Goal: Information Seeking & Learning: Check status

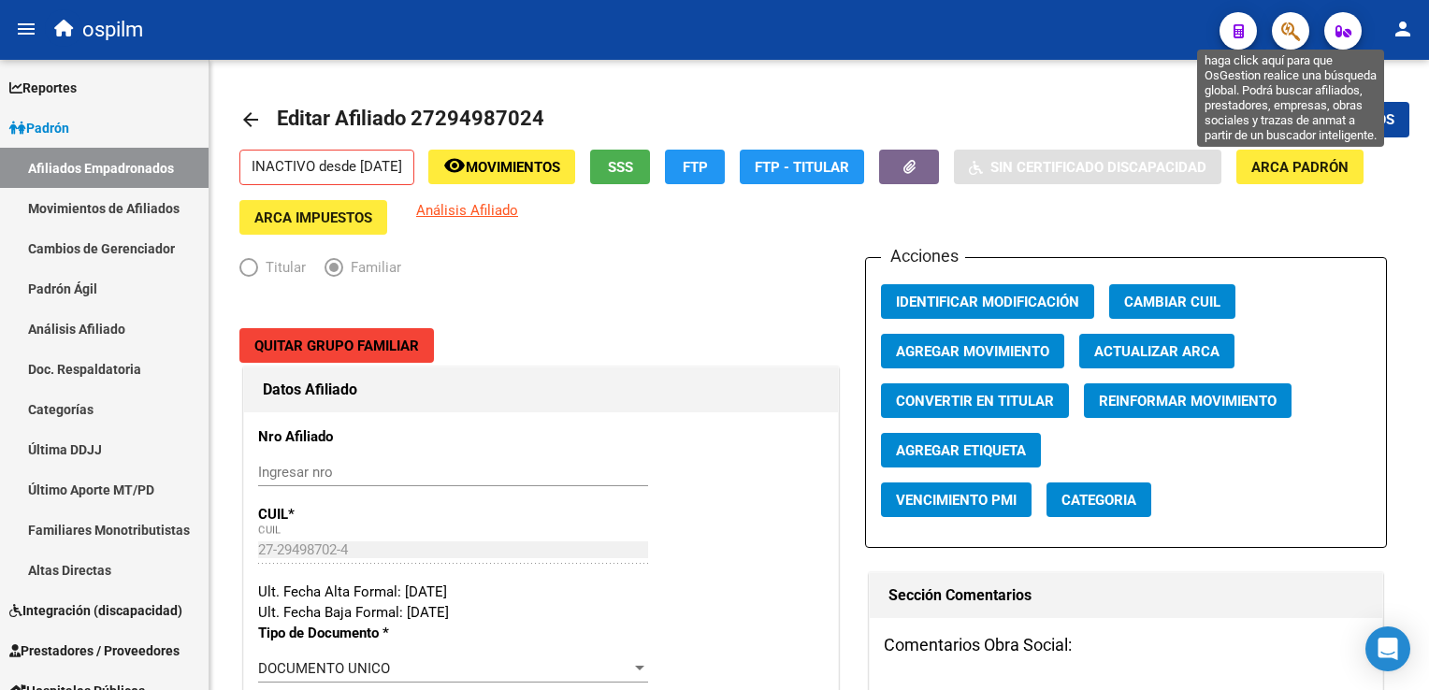
click at [1298, 33] on icon "button" at bounding box center [1290, 32] width 19 height 22
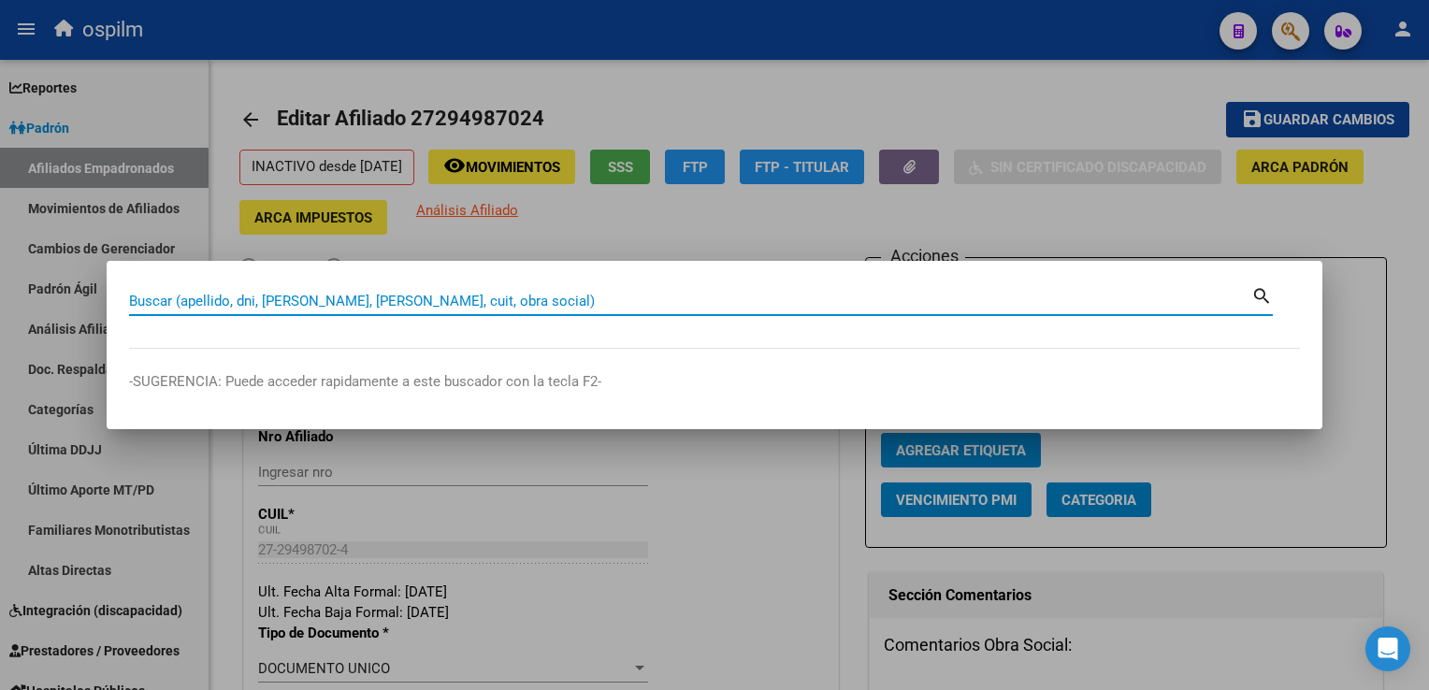
paste input "27352362668"
type input "27352362668"
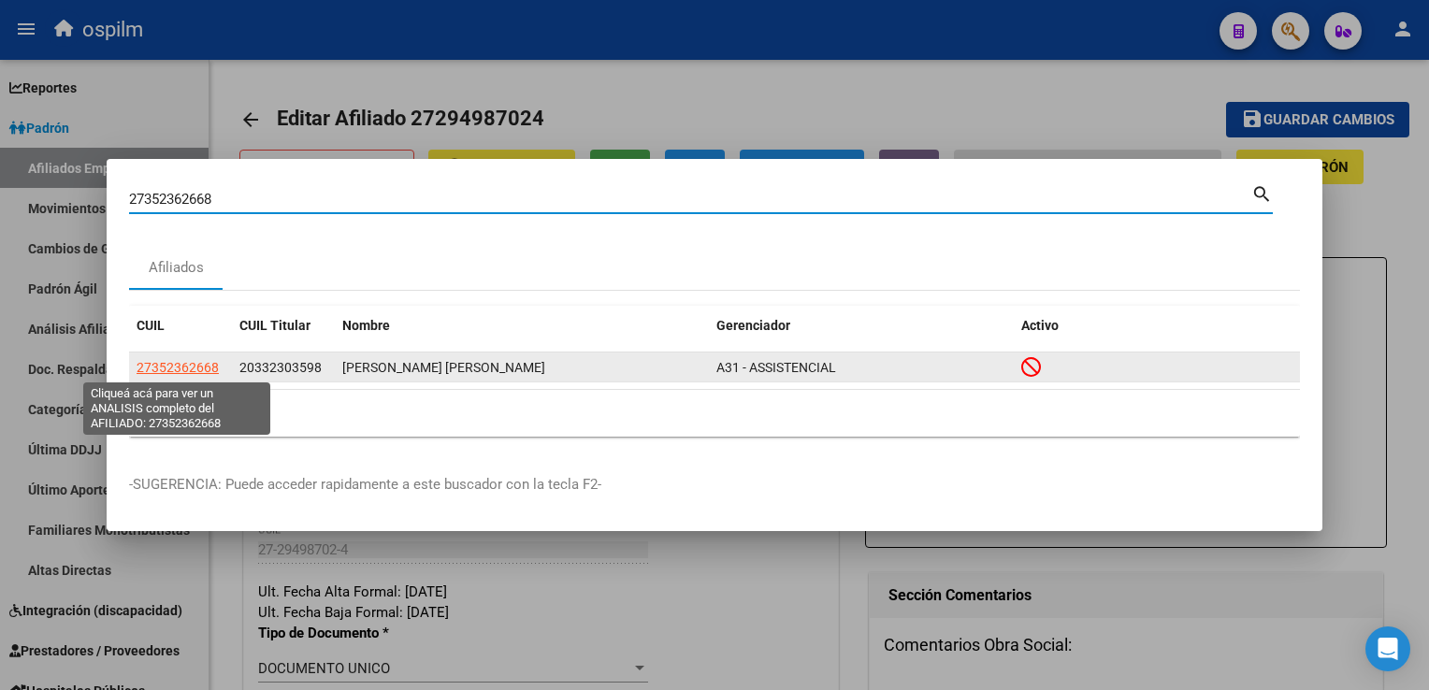
click at [206, 369] on span "27352362668" at bounding box center [178, 367] width 82 height 15
type textarea "27352362668"
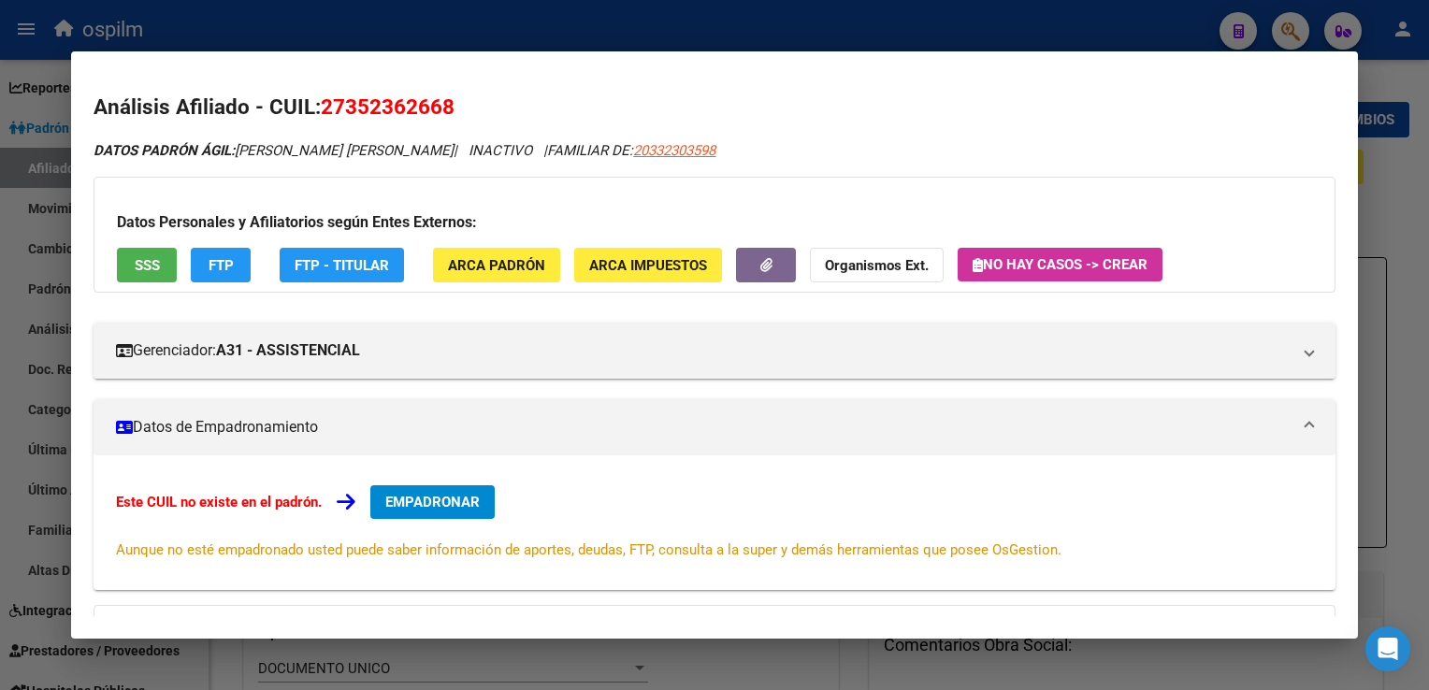
click at [682, 17] on div at bounding box center [714, 345] width 1429 height 690
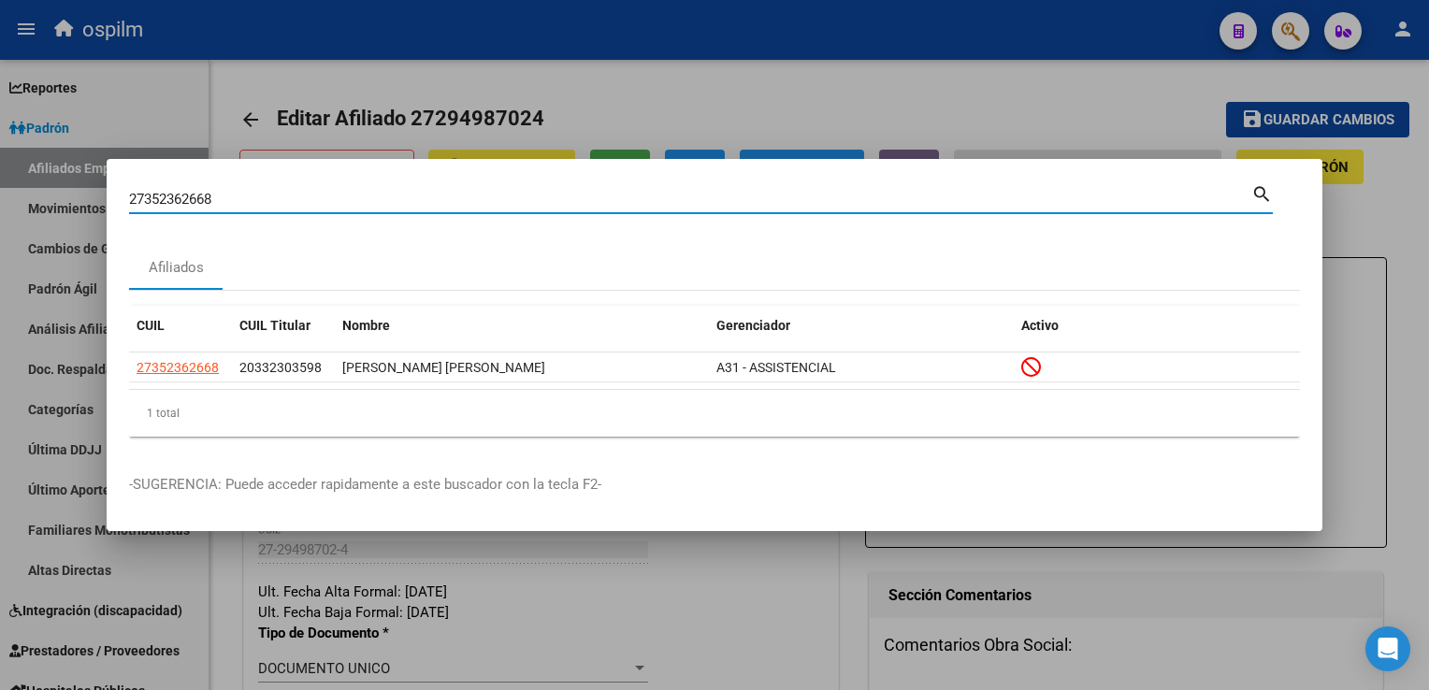
drag, startPoint x: 269, startPoint y: 204, endPoint x: 140, endPoint y: 204, distance: 129.1
click at [140, 204] on input "27352362668" at bounding box center [690, 199] width 1122 height 17
click at [210, 198] on input "27352362668" at bounding box center [690, 199] width 1122 height 17
drag, startPoint x: 217, startPoint y: 198, endPoint x: 130, endPoint y: 198, distance: 87.0
click at [130, 198] on input "27352362668" at bounding box center [690, 199] width 1122 height 17
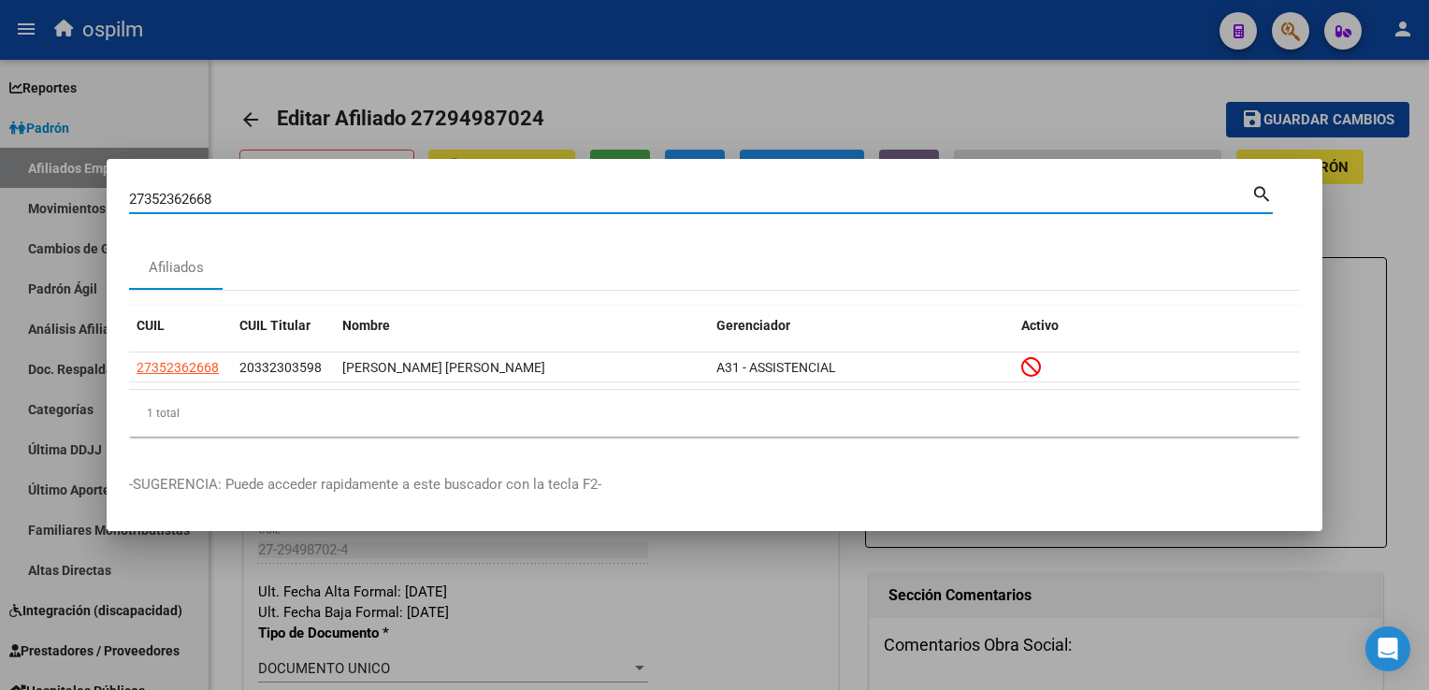
paste input "65165853"
type input "27365165853"
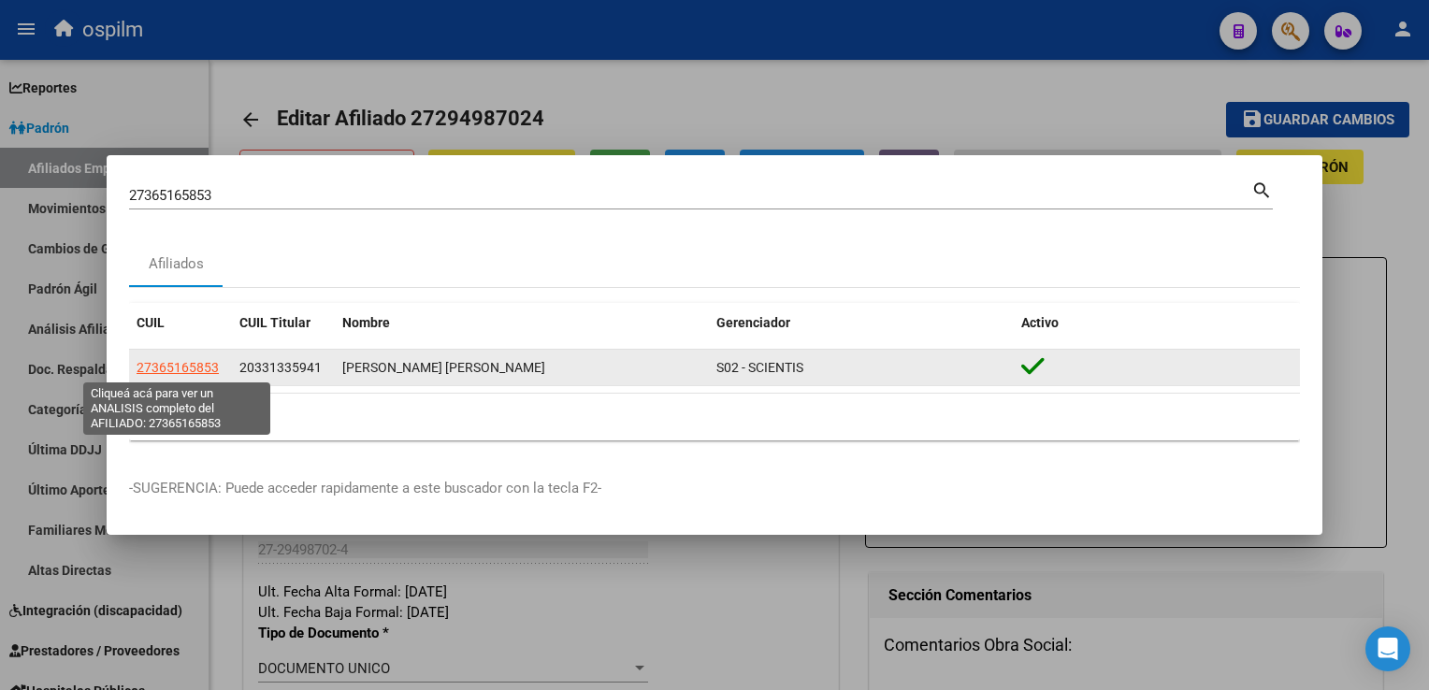
click at [183, 372] on span "27365165853" at bounding box center [178, 367] width 82 height 15
type textarea "27365165853"
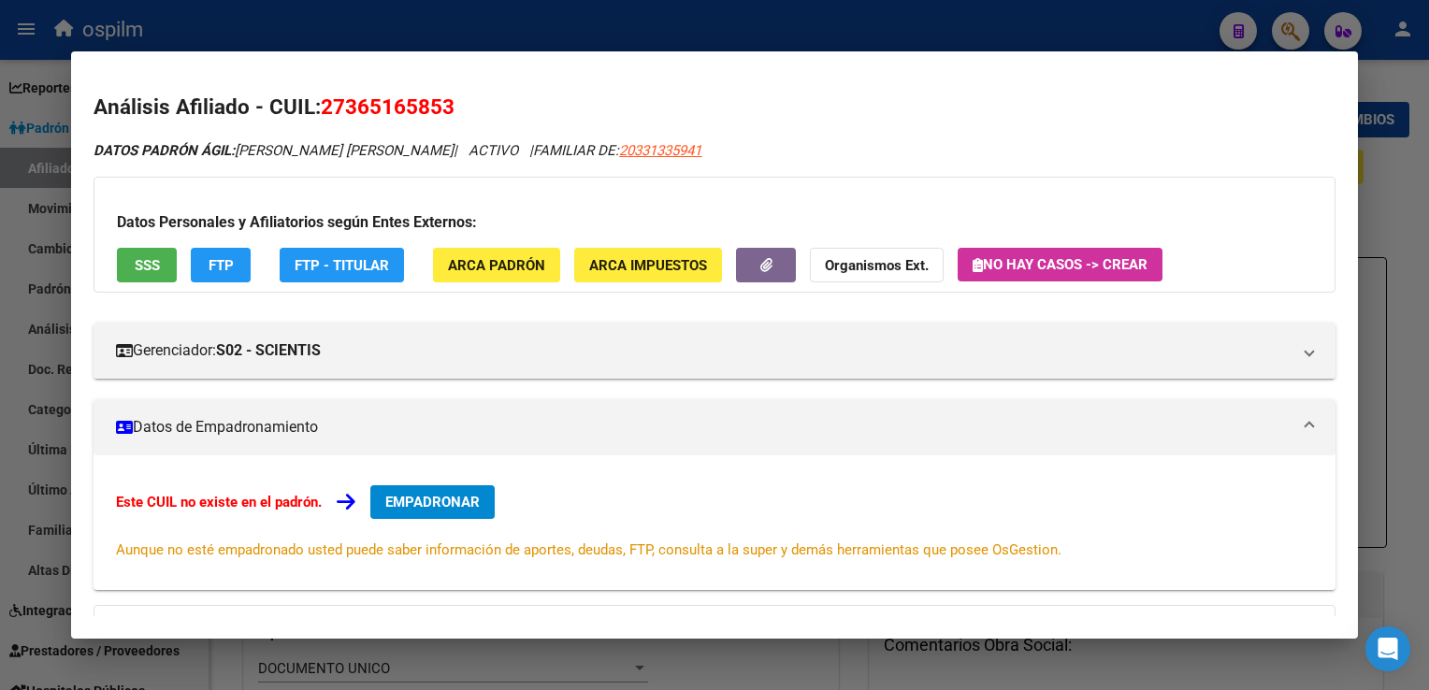
click at [710, 8] on div at bounding box center [714, 345] width 1429 height 690
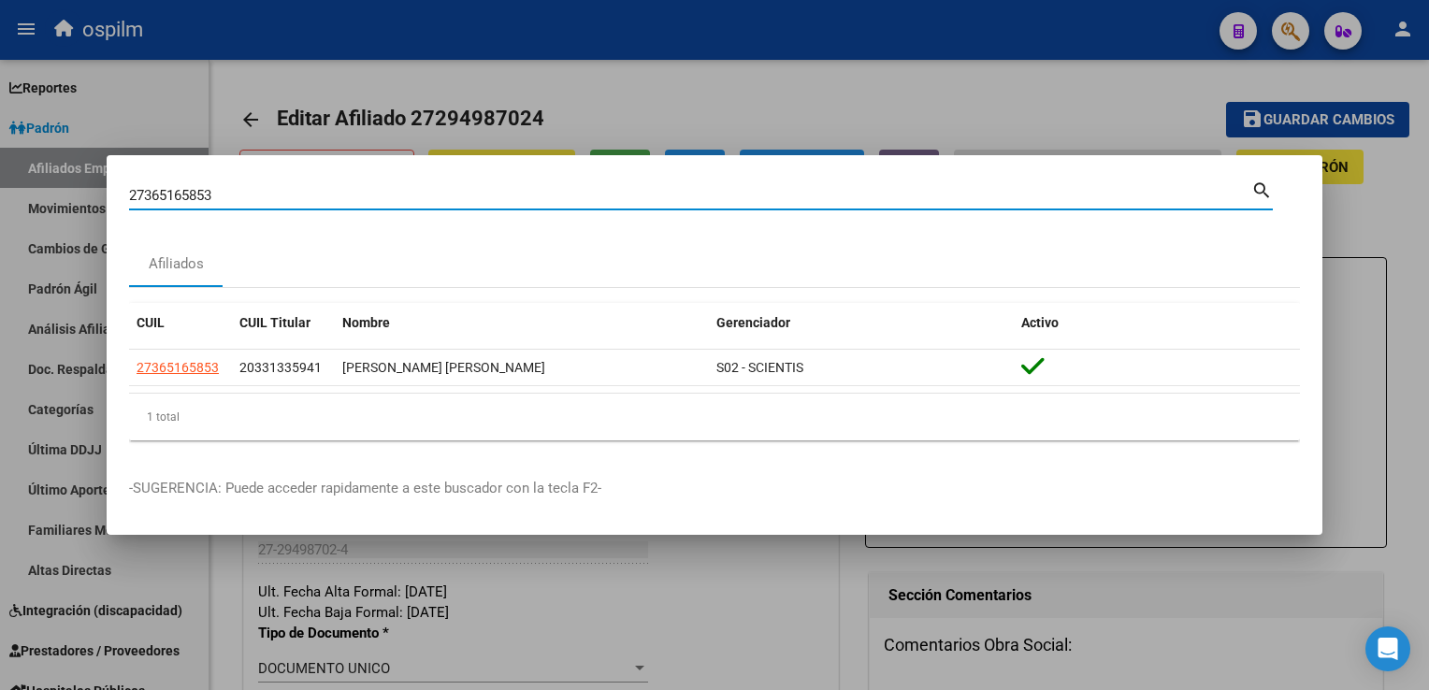
drag, startPoint x: 226, startPoint y: 199, endPoint x: 26, endPoint y: 200, distance: 200.2
click at [17, 200] on div "27365165853 Buscar (apellido, dni, cuil, nro traspaso, cuit, obra social) searc…" at bounding box center [714, 345] width 1429 height 690
paste input "3419562424"
type input "23419562424"
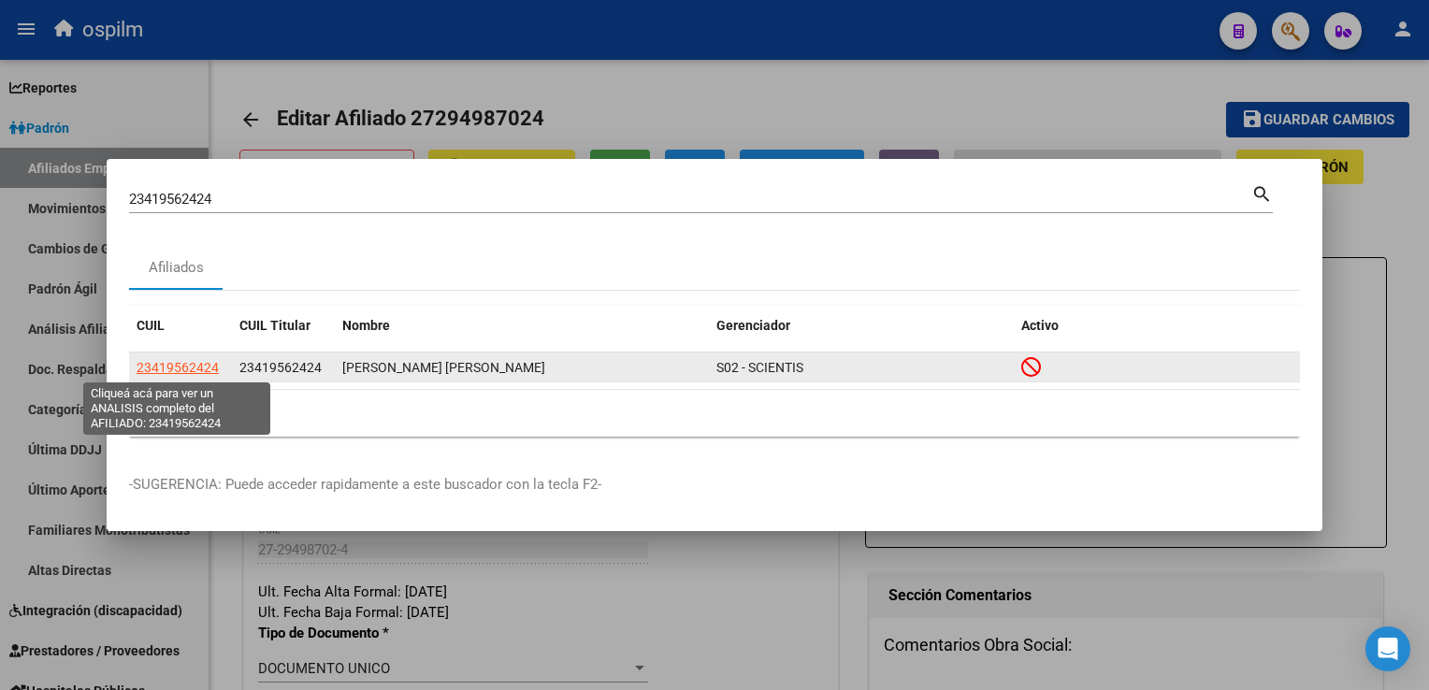
click at [156, 370] on span "23419562424" at bounding box center [178, 367] width 82 height 15
type textarea "23419562424"
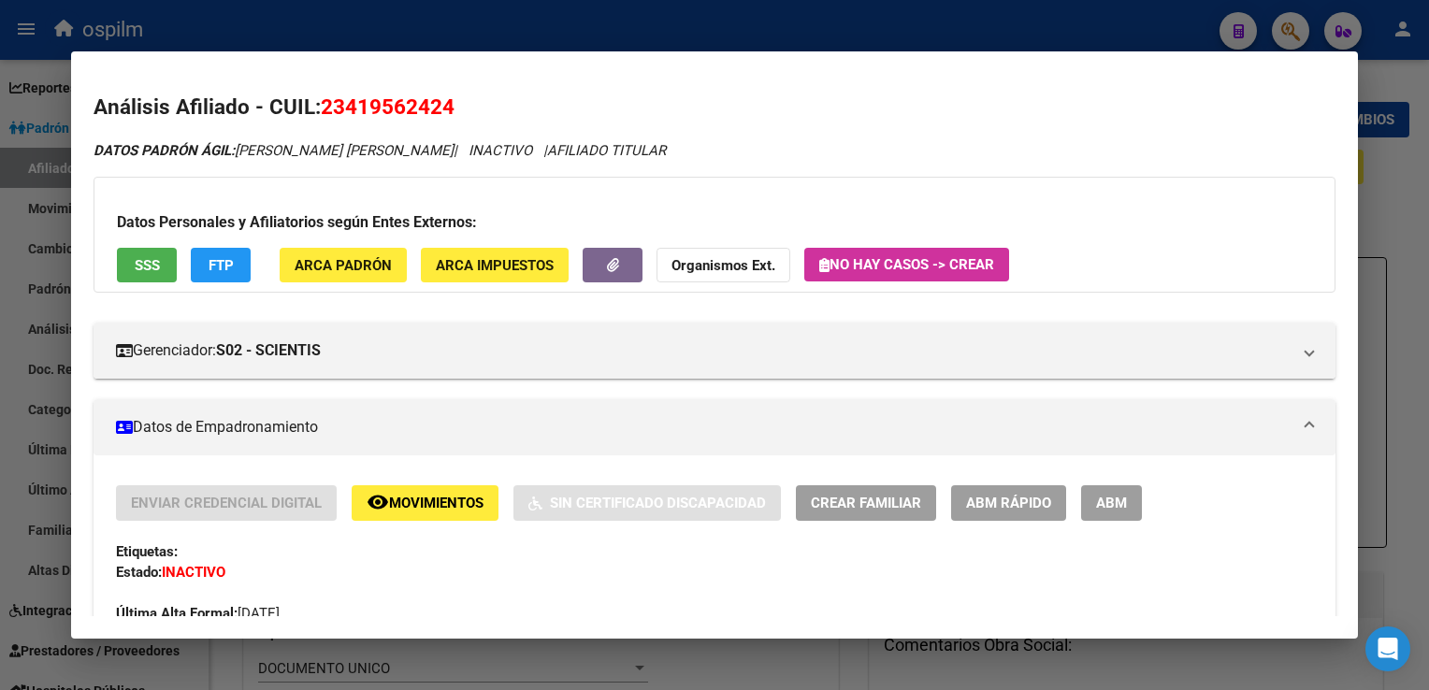
click at [644, 39] on div at bounding box center [714, 345] width 1429 height 690
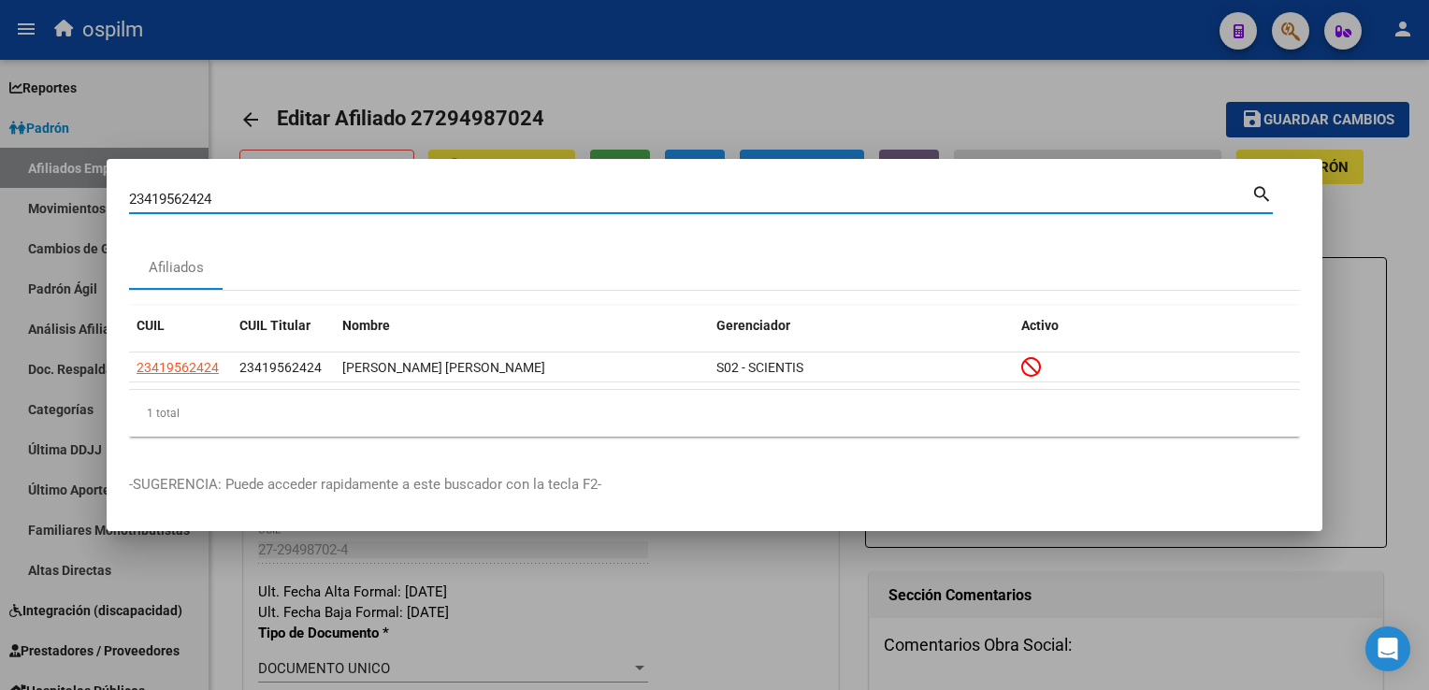
drag, startPoint x: 234, startPoint y: 201, endPoint x: 6, endPoint y: 216, distance: 228.7
click at [0, 216] on div "23419562424 Buscar (apellido, dni, cuil, nro traspaso, cuit, obra social) searc…" at bounding box center [714, 345] width 1429 height 690
paste input "025060658"
type input "20250606584"
